Goal: Transaction & Acquisition: Purchase product/service

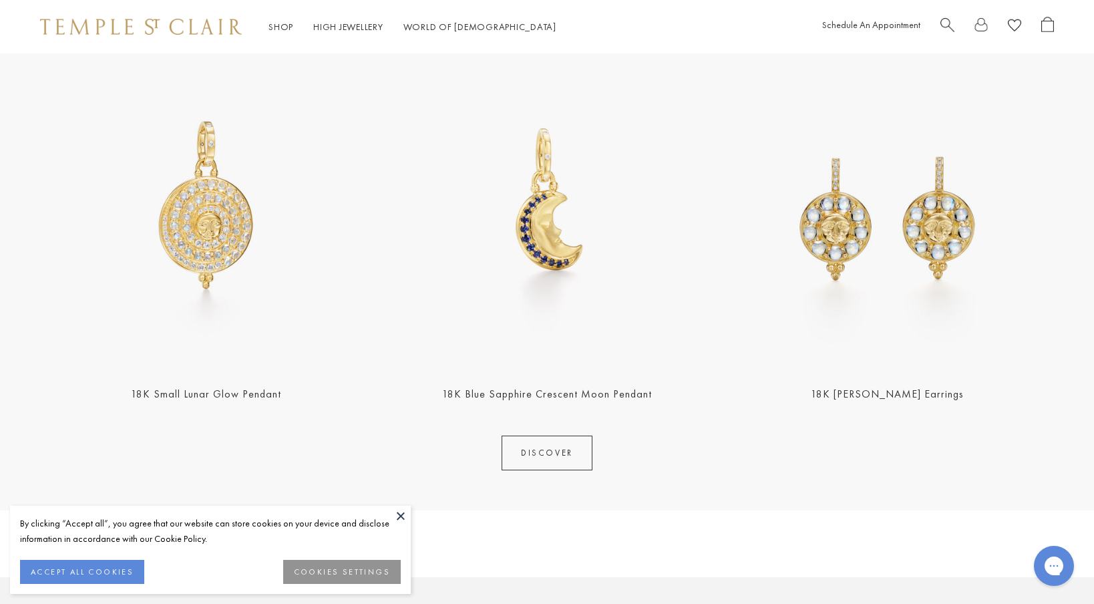
scroll to position [583, 0]
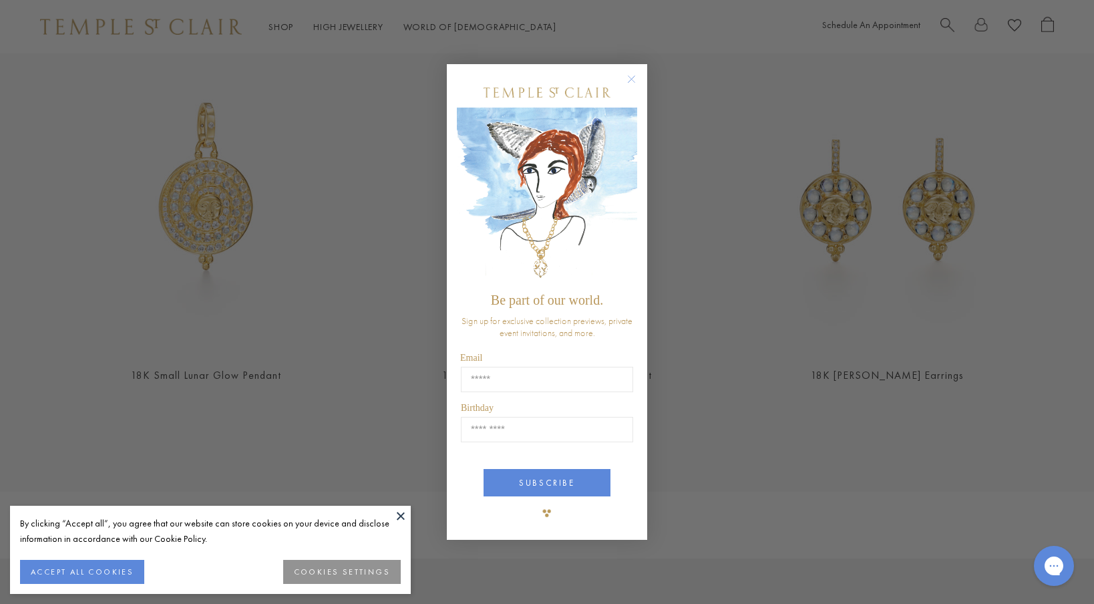
click at [632, 83] on circle "Close dialog" at bounding box center [632, 79] width 16 height 16
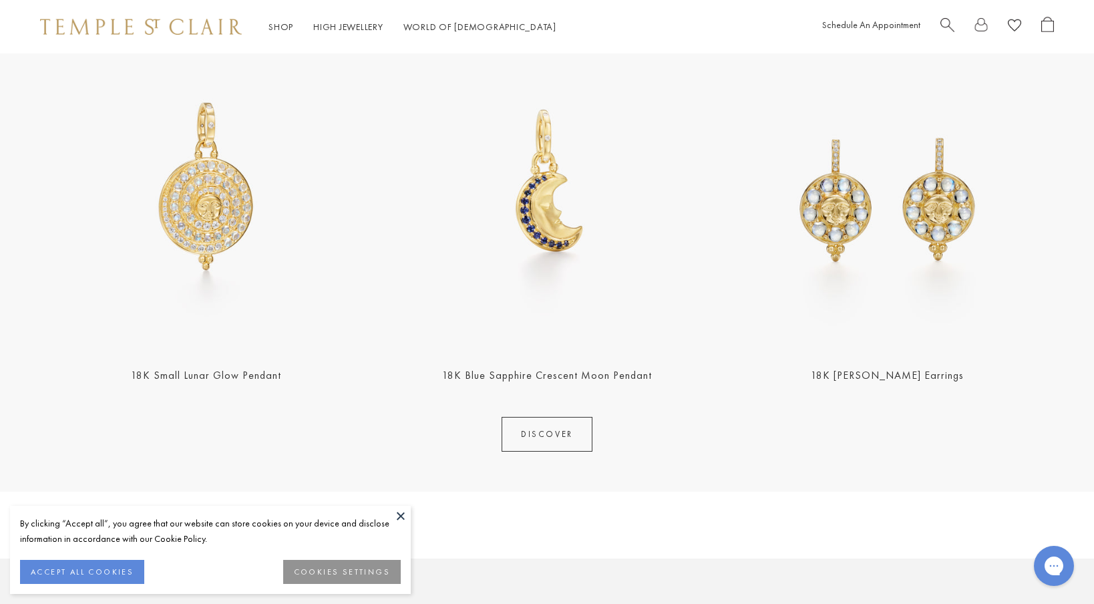
click at [405, 516] on button at bounding box center [401, 516] width 20 height 20
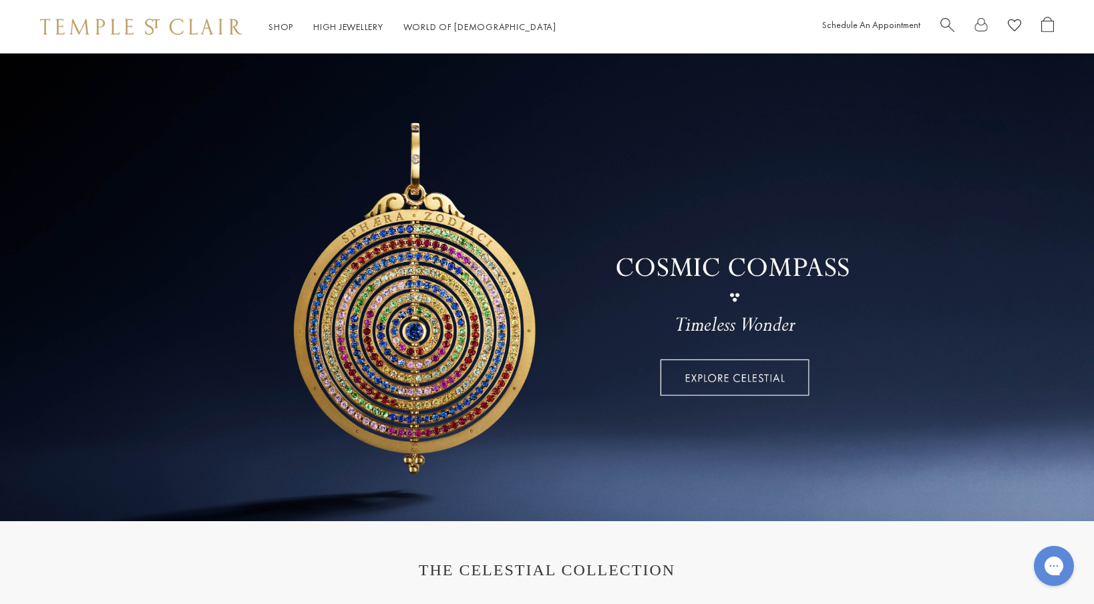
scroll to position [0, 0]
click at [735, 378] on link at bounding box center [547, 286] width 1094 height 467
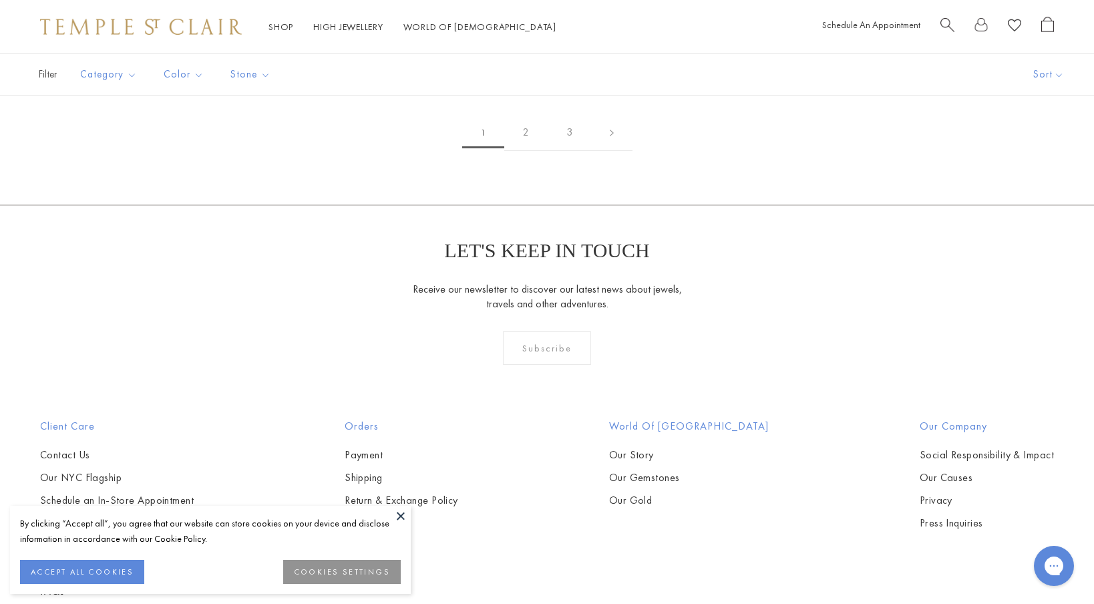
scroll to position [2064, 0]
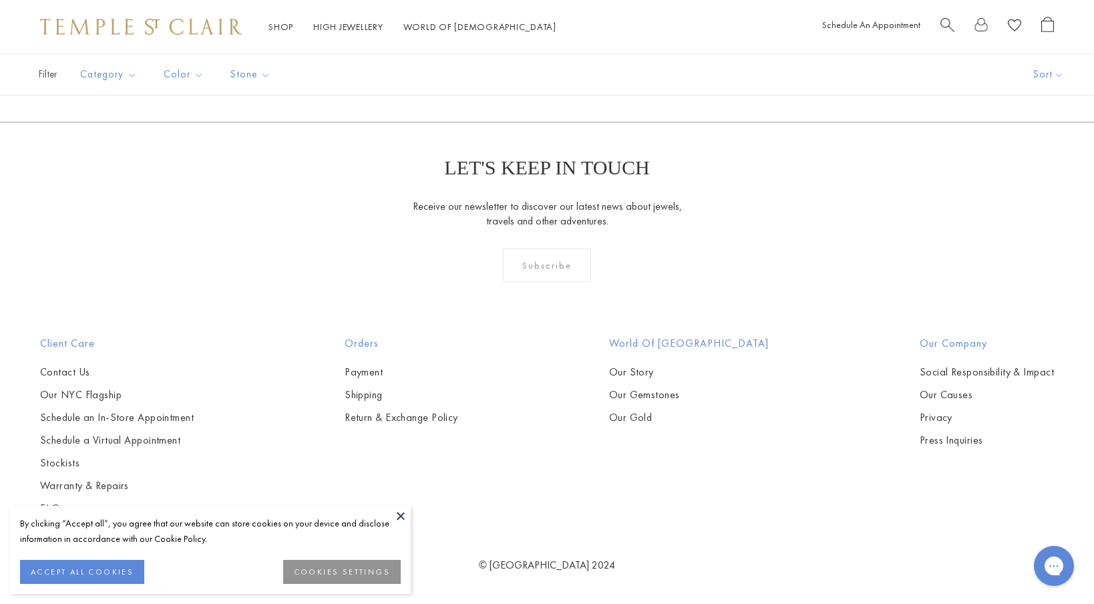
click at [0, 0] on img at bounding box center [0, 0] width 0 height 0
click at [402, 510] on button at bounding box center [401, 516] width 20 height 20
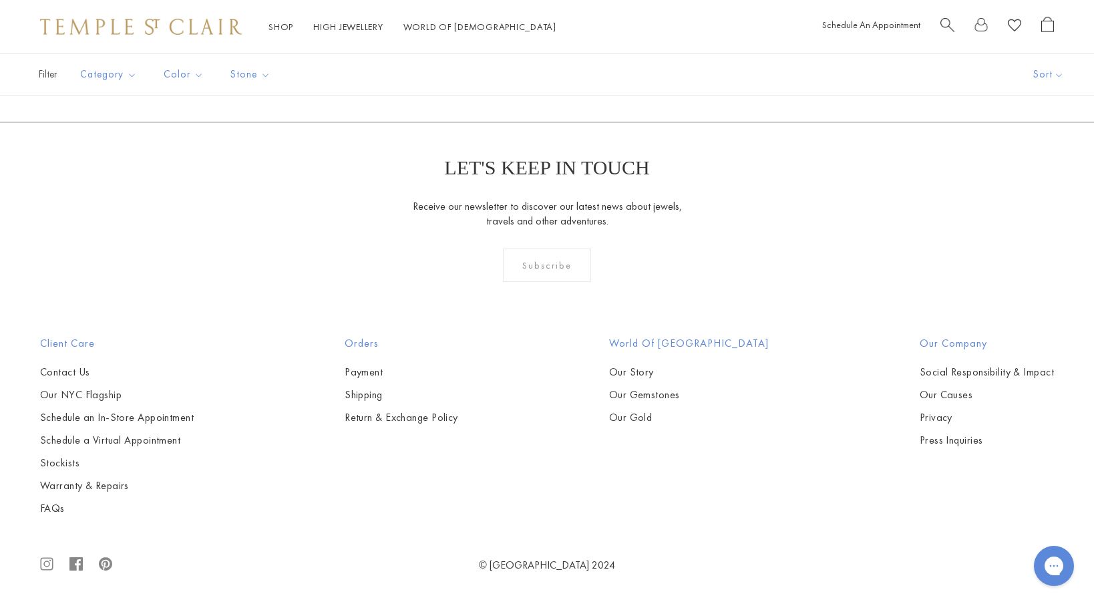
scroll to position [4870, 0]
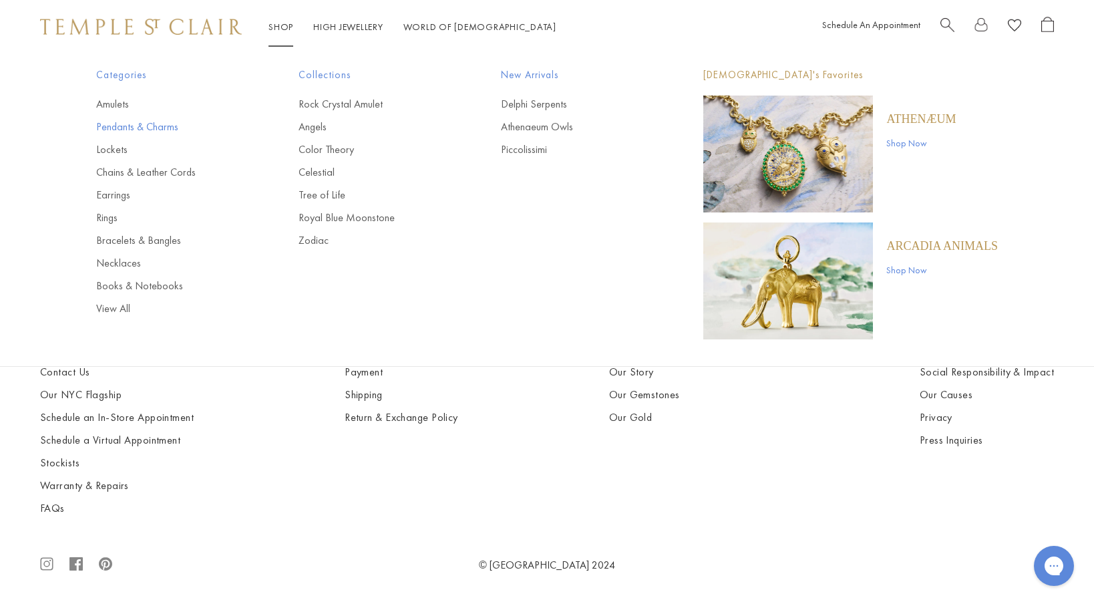
click at [165, 124] on link "Pendants & Charms" at bounding box center [170, 127] width 149 height 15
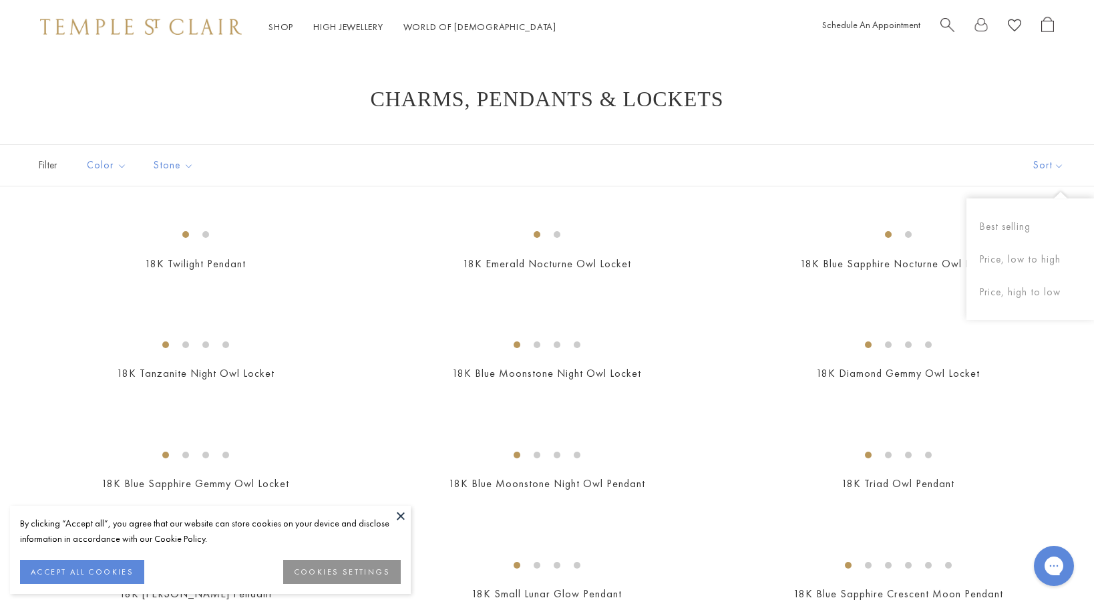
click at [1066, 161] on button "Sort" at bounding box center [1048, 165] width 91 height 41
click at [1040, 254] on button "Price, low to high" at bounding box center [1030, 259] width 128 height 33
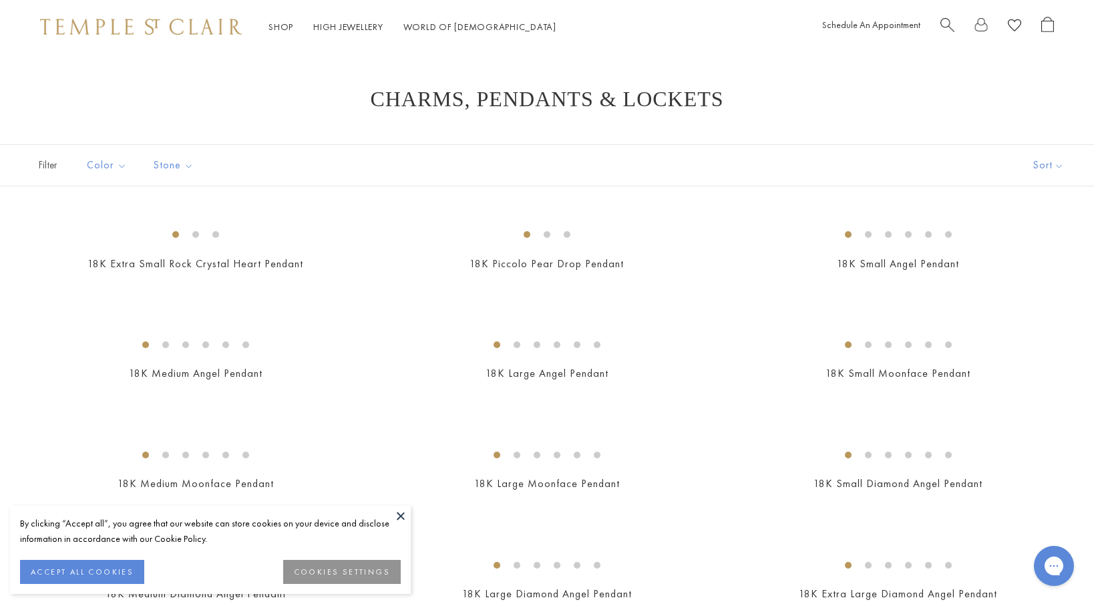
click at [401, 514] on button at bounding box center [401, 516] width 20 height 20
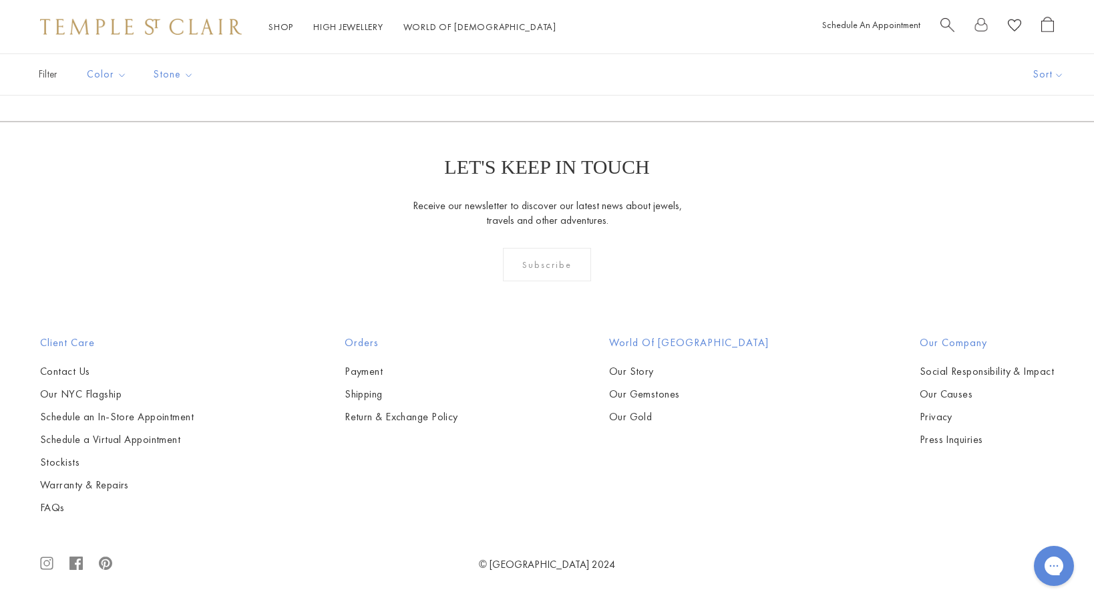
scroll to position [8696, 0]
click at [528, 67] on link "2" at bounding box center [525, 49] width 43 height 37
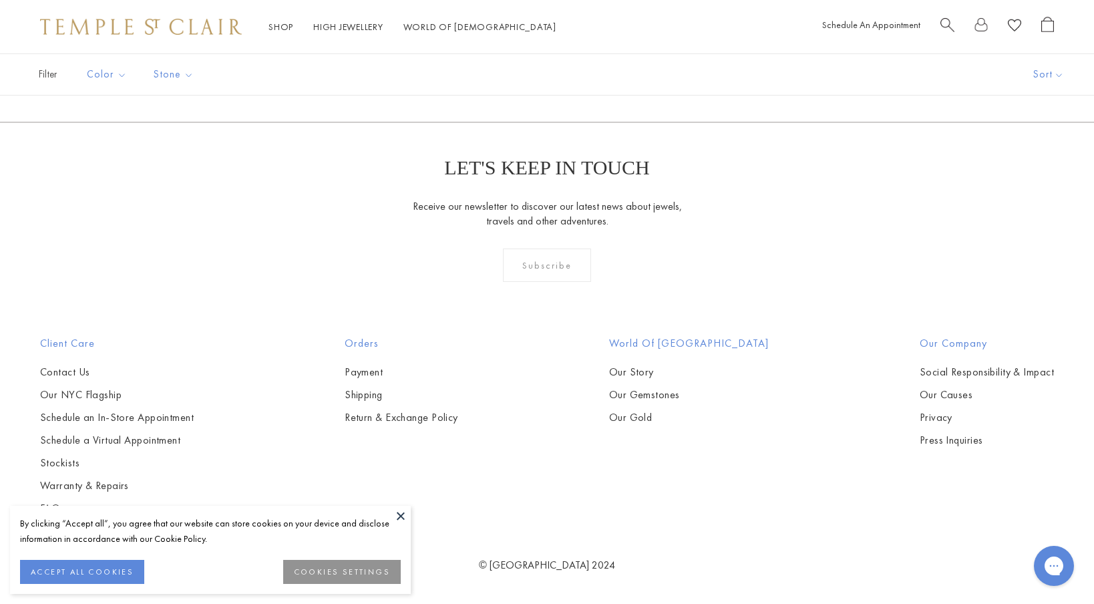
scroll to position [2737, 0]
click at [397, 516] on button at bounding box center [401, 516] width 20 height 20
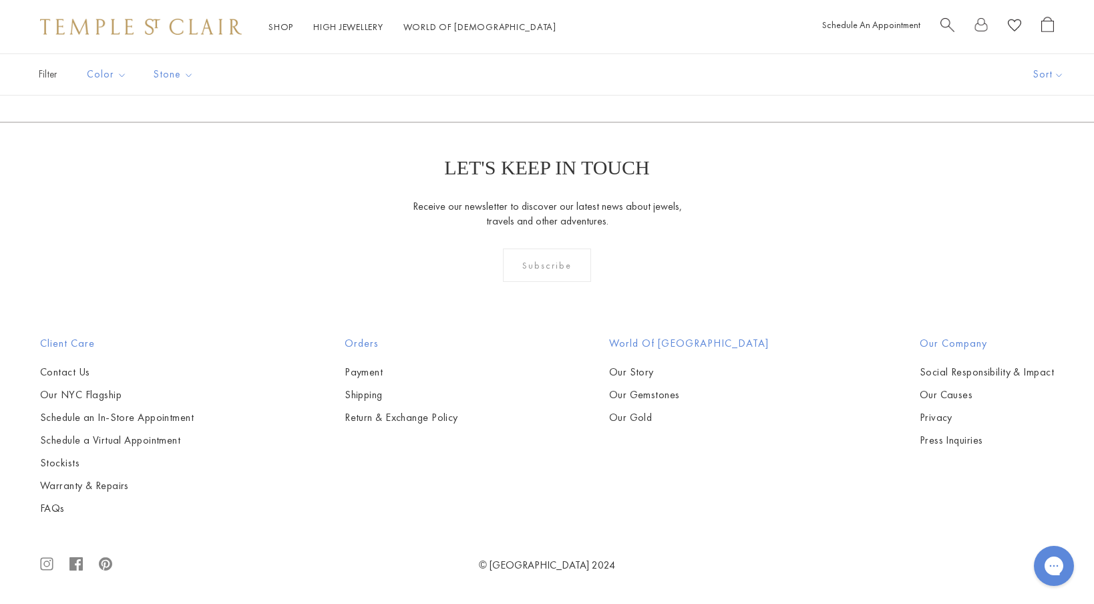
scroll to position [0, 0]
click at [591, 68] on link "3" at bounding box center [589, 49] width 43 height 37
